Goal: Transaction & Acquisition: Purchase product/service

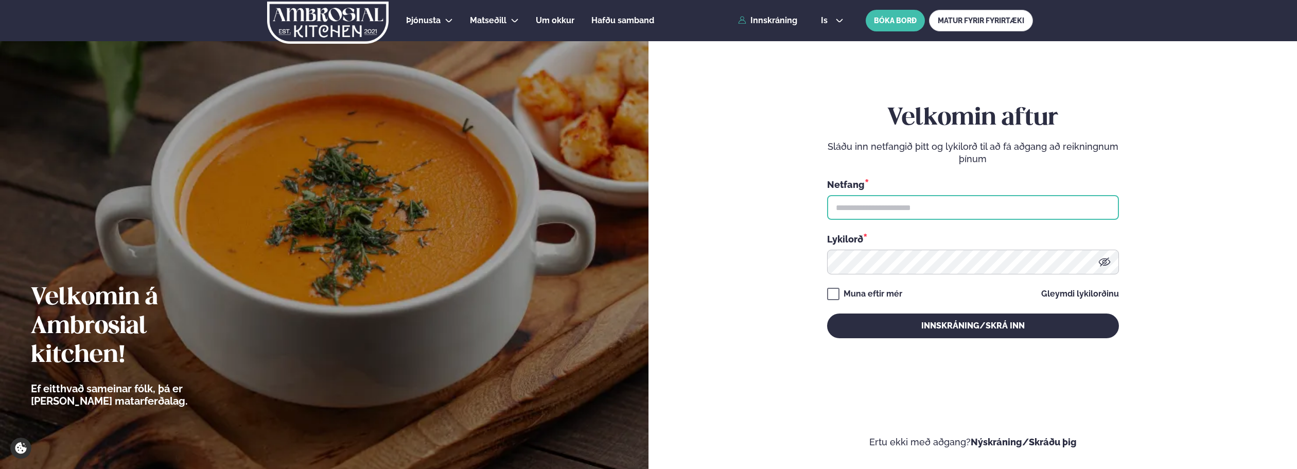
drag, startPoint x: 888, startPoint y: 195, endPoint x: 874, endPoint y: 219, distance: 27.9
click at [888, 195] on input "text" at bounding box center [973, 207] width 292 height 25
type input "**********"
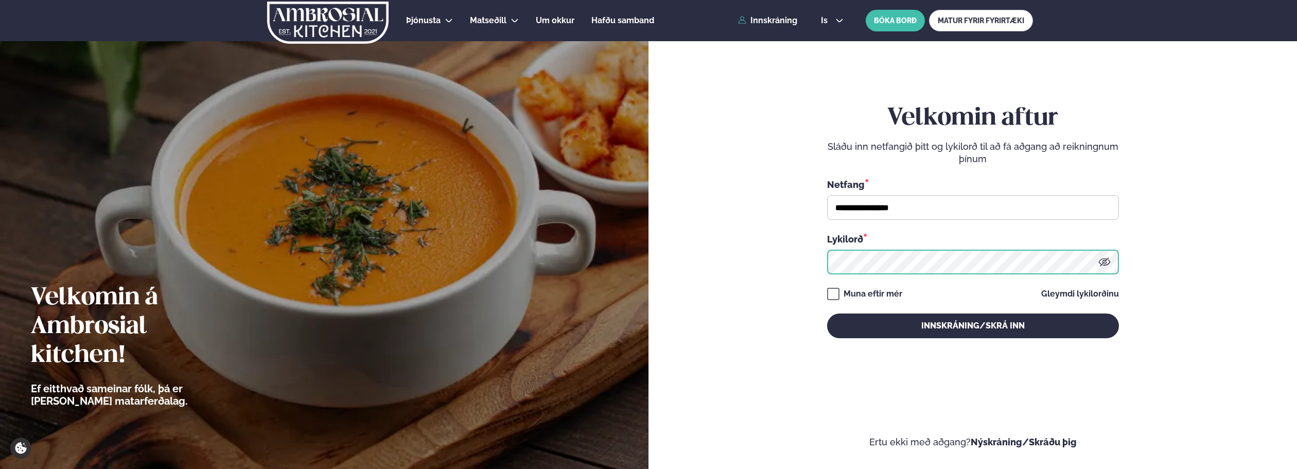
click at [827, 313] on button "Innskráning/Skrá inn" at bounding box center [973, 325] width 292 height 25
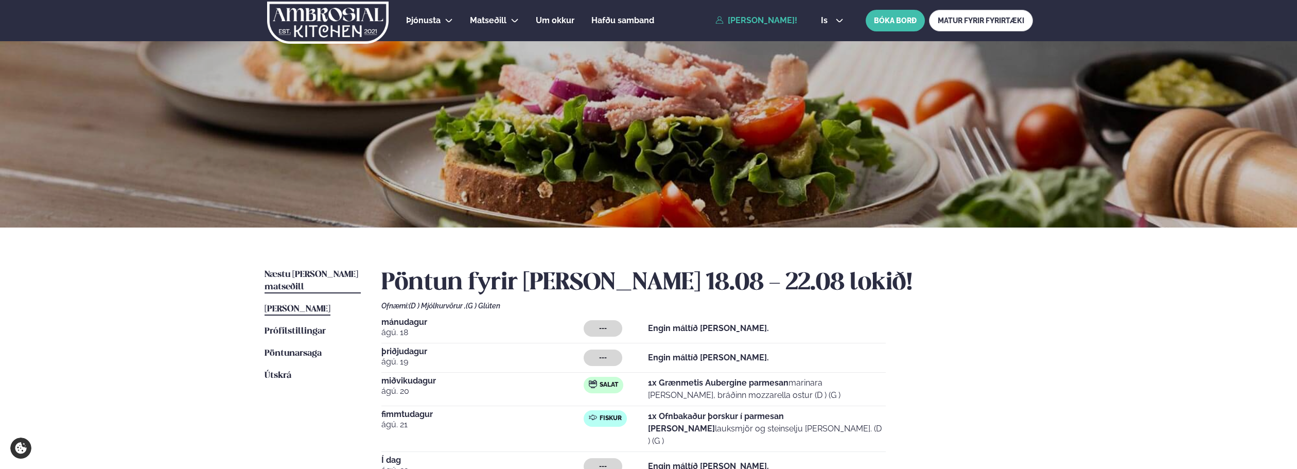
click at [311, 272] on span "Næstu [PERSON_NAME] matseðill" at bounding box center [311, 280] width 94 height 21
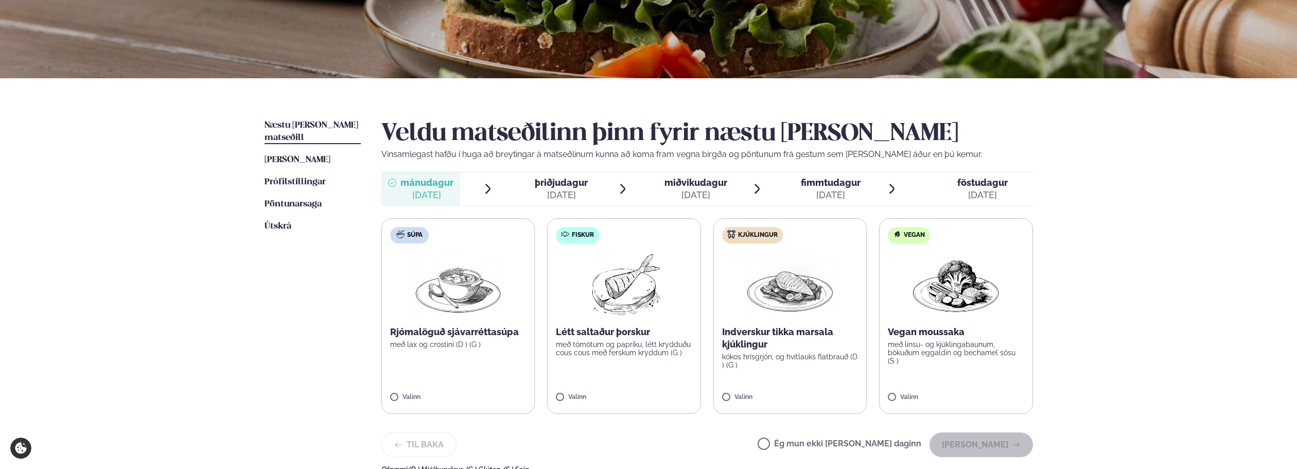
scroll to position [154, 0]
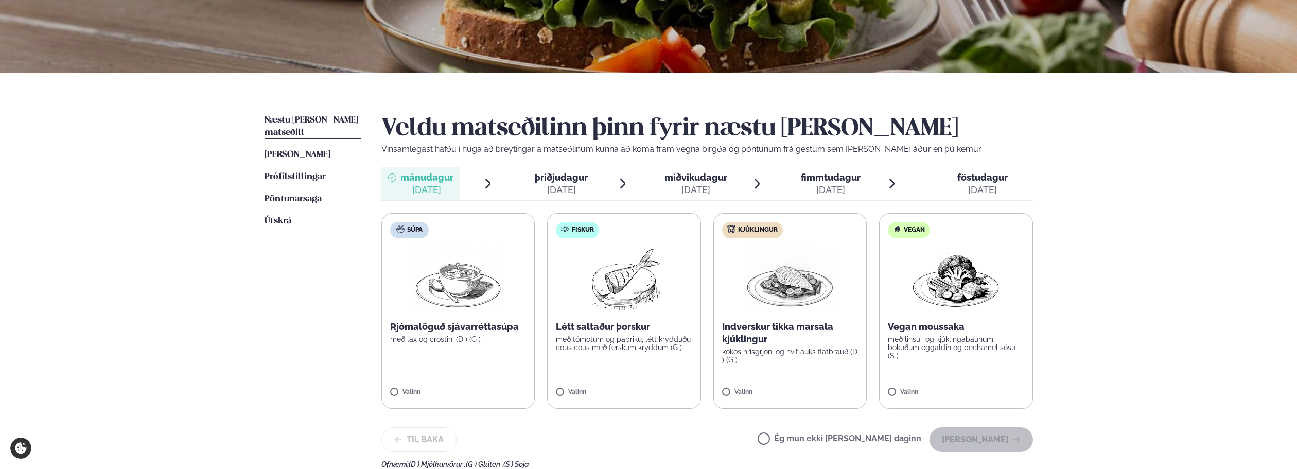
click at [946, 363] on label "Vegan Vegan moussaka með linsu- og kjúklingabaunum, bökuðum eggaldin og bechame…" at bounding box center [956, 311] width 154 height 196
click at [1000, 433] on button "[PERSON_NAME]" at bounding box center [980, 439] width 103 height 25
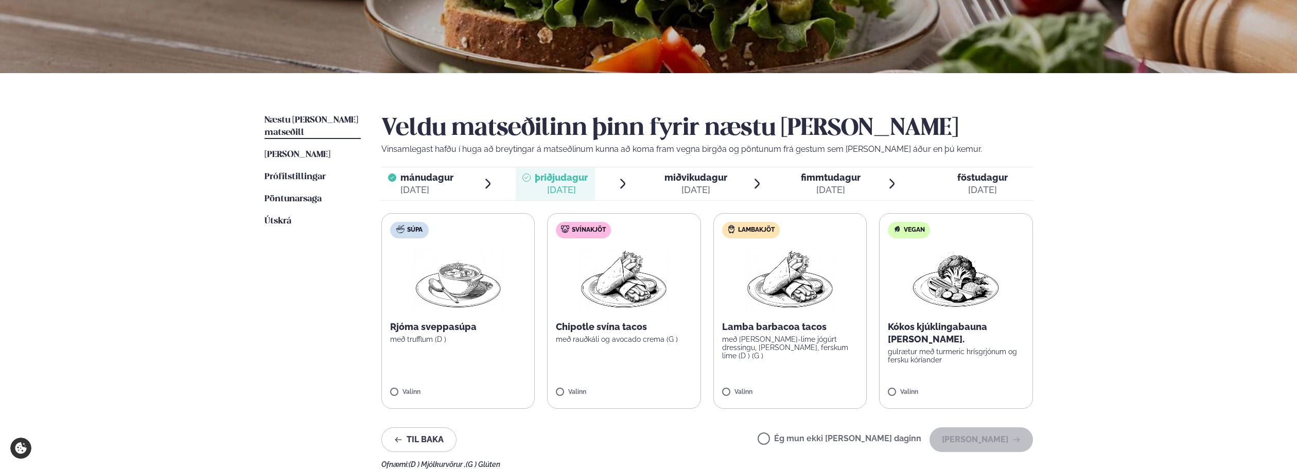
click at [441, 182] on span "mánudagur" at bounding box center [426, 177] width 53 height 11
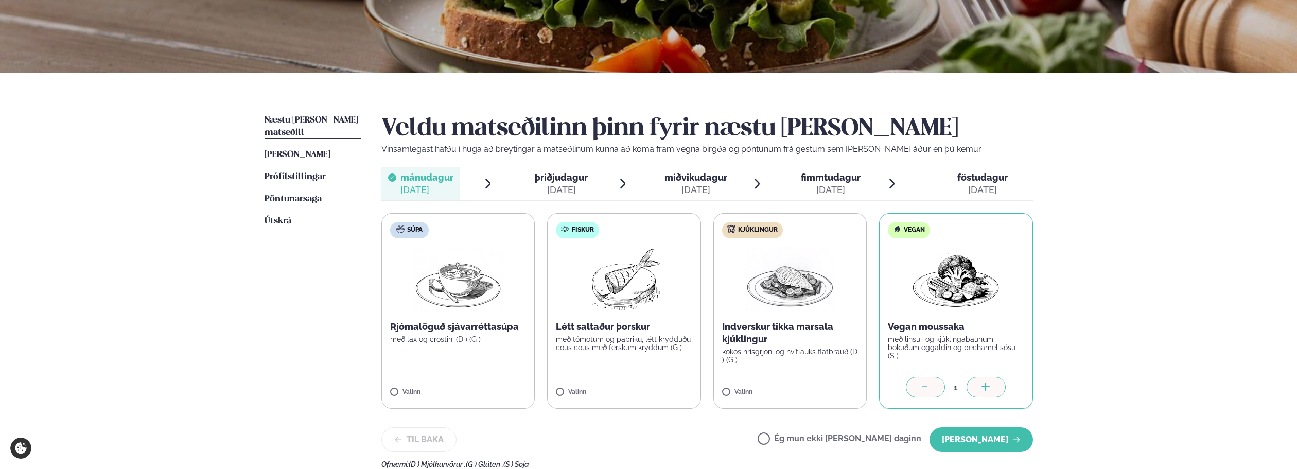
click at [925, 389] on icon at bounding box center [925, 387] width 10 height 10
drag, startPoint x: 813, startPoint y: 437, endPoint x: 886, endPoint y: 444, distance: 73.3
click at [813, 438] on label "Ég mun ekki [PERSON_NAME] daginn" at bounding box center [839, 439] width 164 height 11
click at [1016, 445] on button "[PERSON_NAME]" at bounding box center [980, 439] width 103 height 25
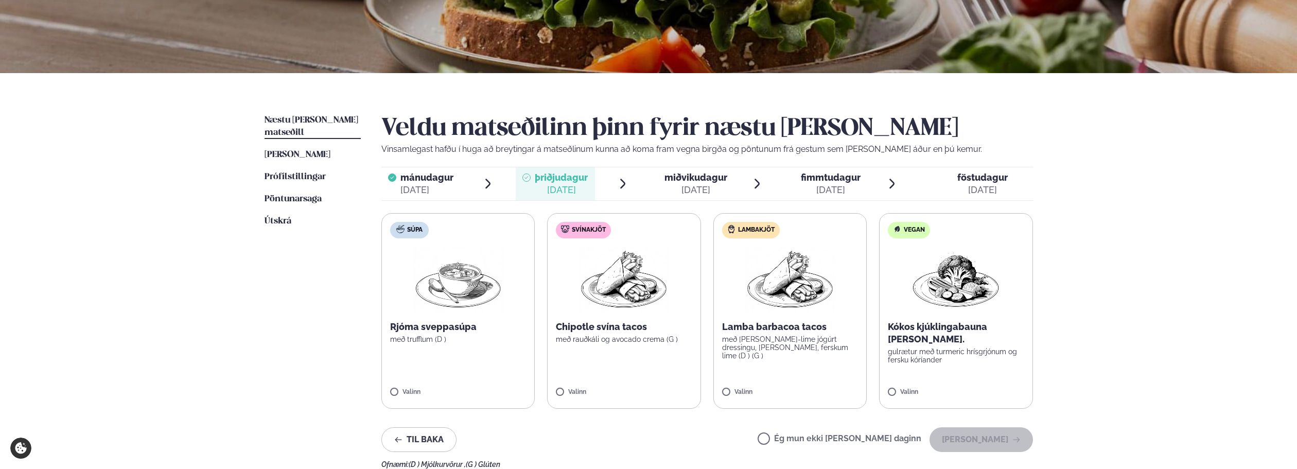
click at [405, 190] on div "[DATE]" at bounding box center [426, 190] width 53 height 12
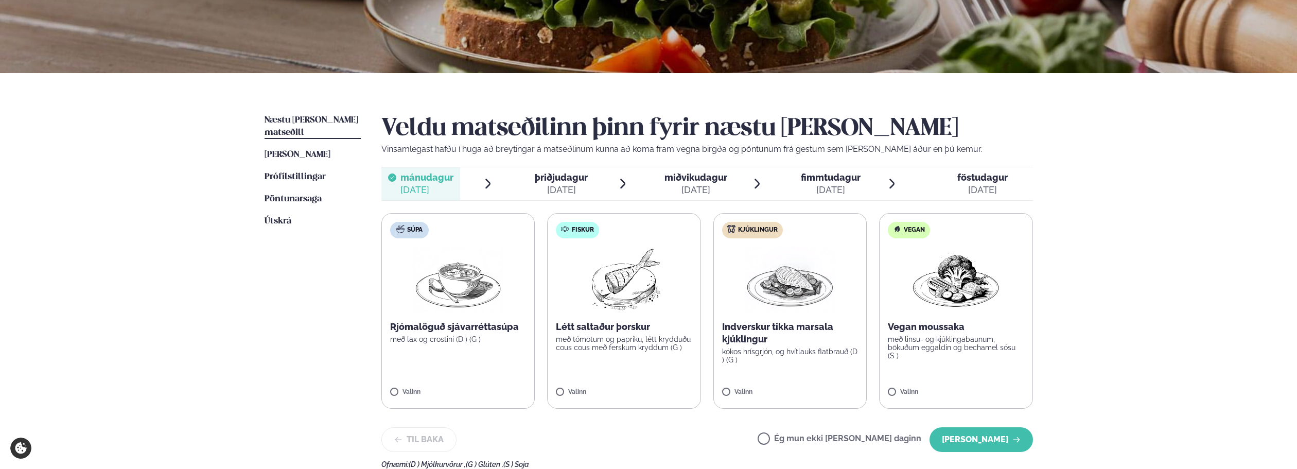
click at [578, 185] on div "[DATE]" at bounding box center [561, 190] width 53 height 12
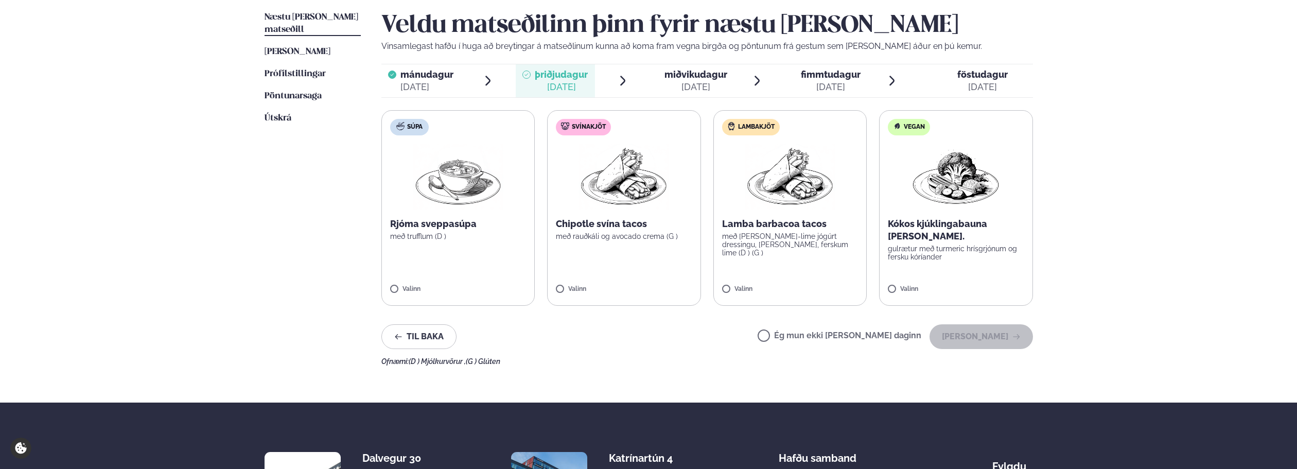
scroll to position [206, 0]
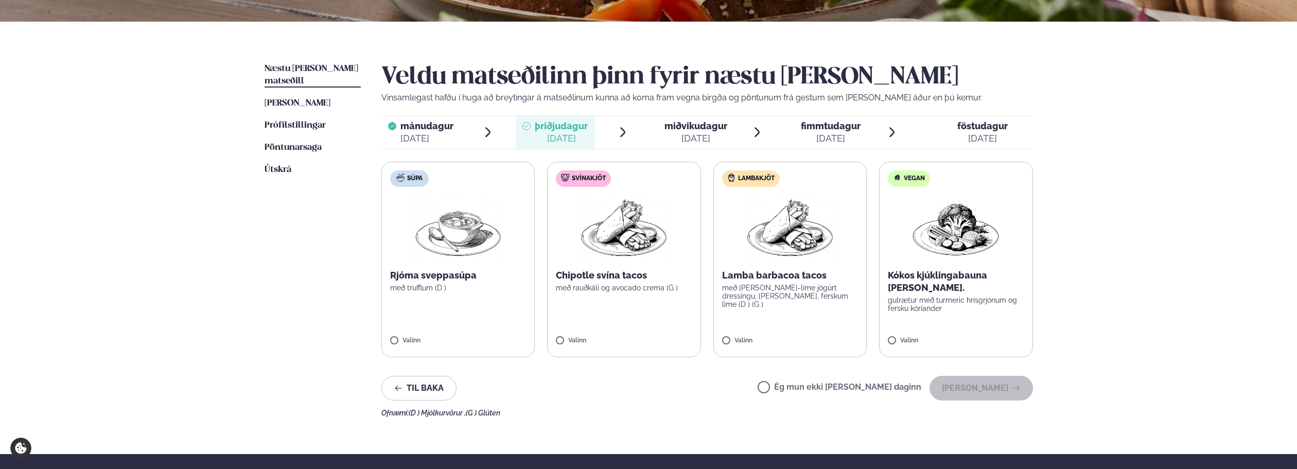
click at [926, 331] on label "Vegan Kókos kjúklingabauna [PERSON_NAME]. gulrætur með turmeric hrísgrjónum og …" at bounding box center [956, 260] width 154 height 196
click at [968, 385] on button "[PERSON_NAME]" at bounding box center [980, 388] width 103 height 25
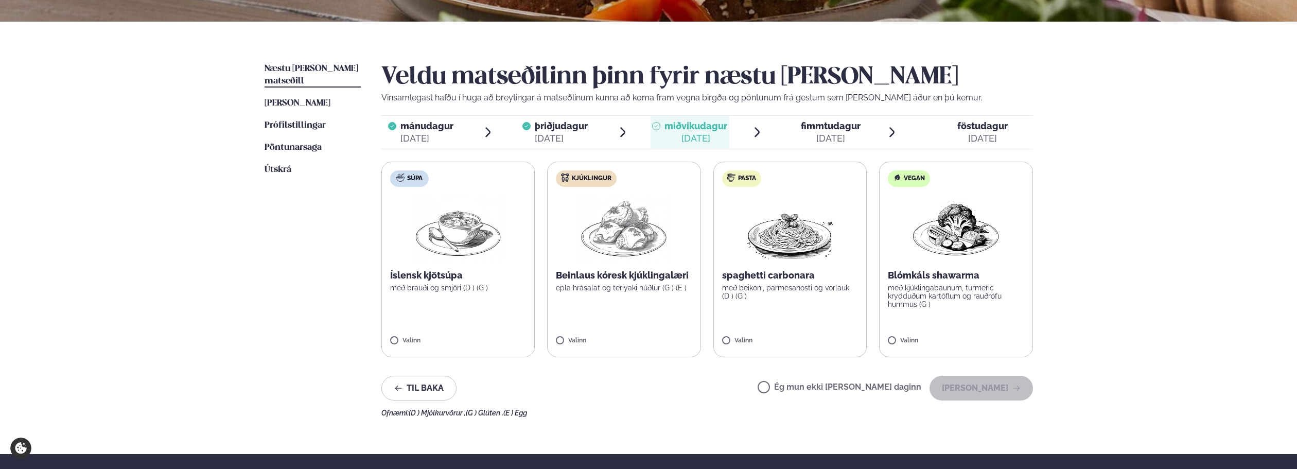
click at [560, 136] on div "[DATE]" at bounding box center [561, 138] width 53 height 12
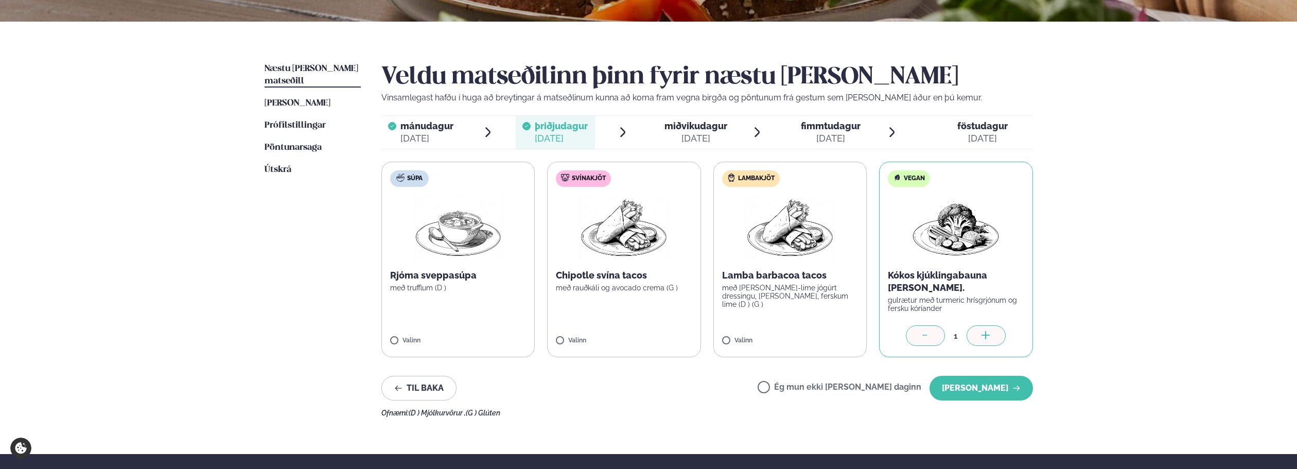
click at [913, 341] on div at bounding box center [925, 335] width 39 height 21
click at [816, 386] on label "Ég mun ekki [PERSON_NAME] daginn" at bounding box center [839, 388] width 164 height 11
click at [1000, 391] on button "[PERSON_NAME]" at bounding box center [980, 388] width 103 height 25
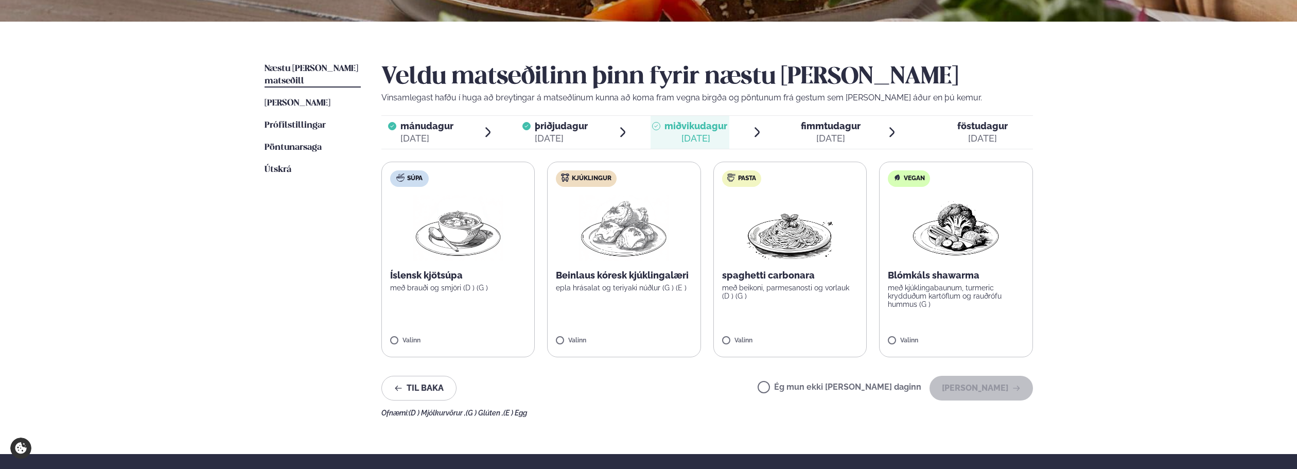
click at [956, 320] on label "Vegan Blómkáls shawarma með kjúklingabaunum, turmeric krydduðum kartöflum og ra…" at bounding box center [956, 260] width 154 height 196
click at [970, 386] on button "[PERSON_NAME]" at bounding box center [980, 388] width 103 height 25
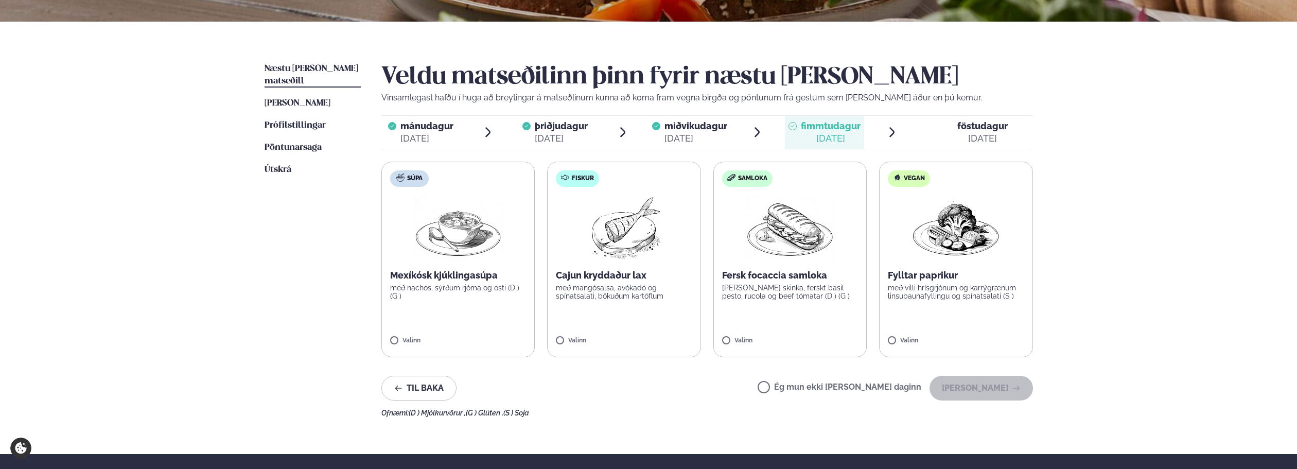
click at [761, 297] on p "[PERSON_NAME] skinka, ferskt basil pesto, rucola og beef tómatar (D ) (G )" at bounding box center [790, 291] width 136 height 16
click at [986, 391] on button "[PERSON_NAME]" at bounding box center [980, 388] width 103 height 25
